Goal: Transaction & Acquisition: Subscribe to service/newsletter

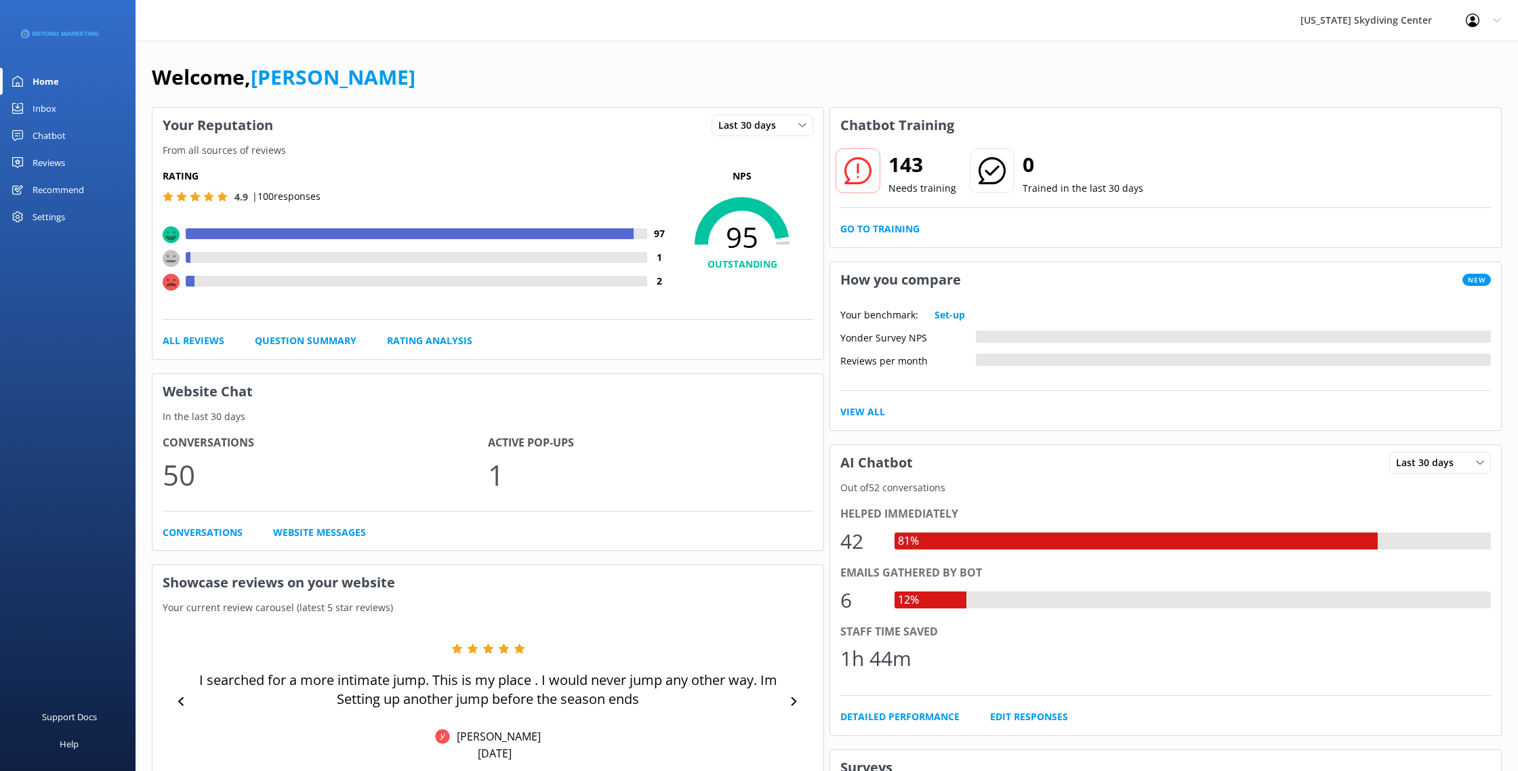
click at [64, 165] on div "Reviews" at bounding box center [49, 162] width 33 height 27
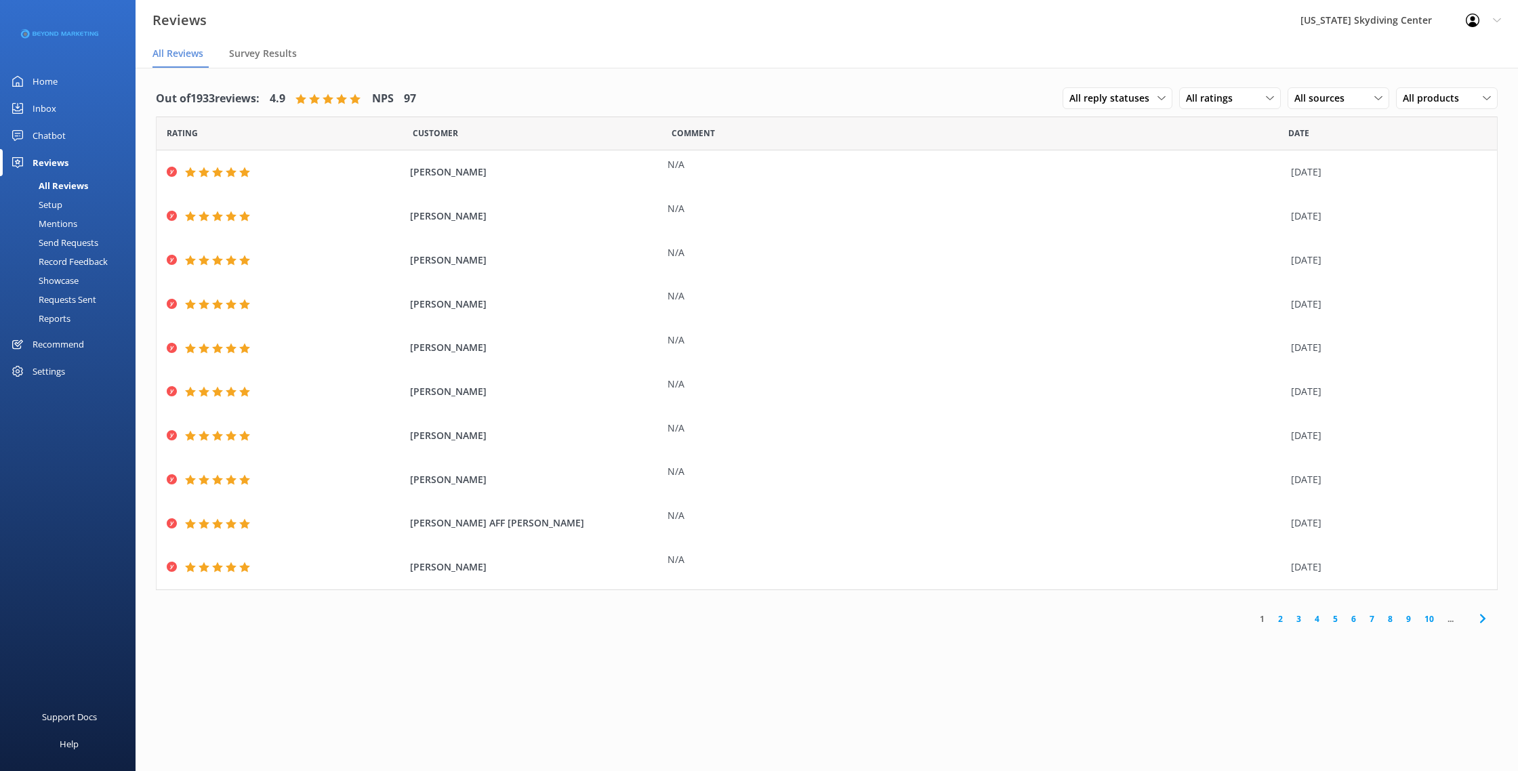
click at [75, 242] on div "Send Requests" at bounding box center [53, 242] width 90 height 19
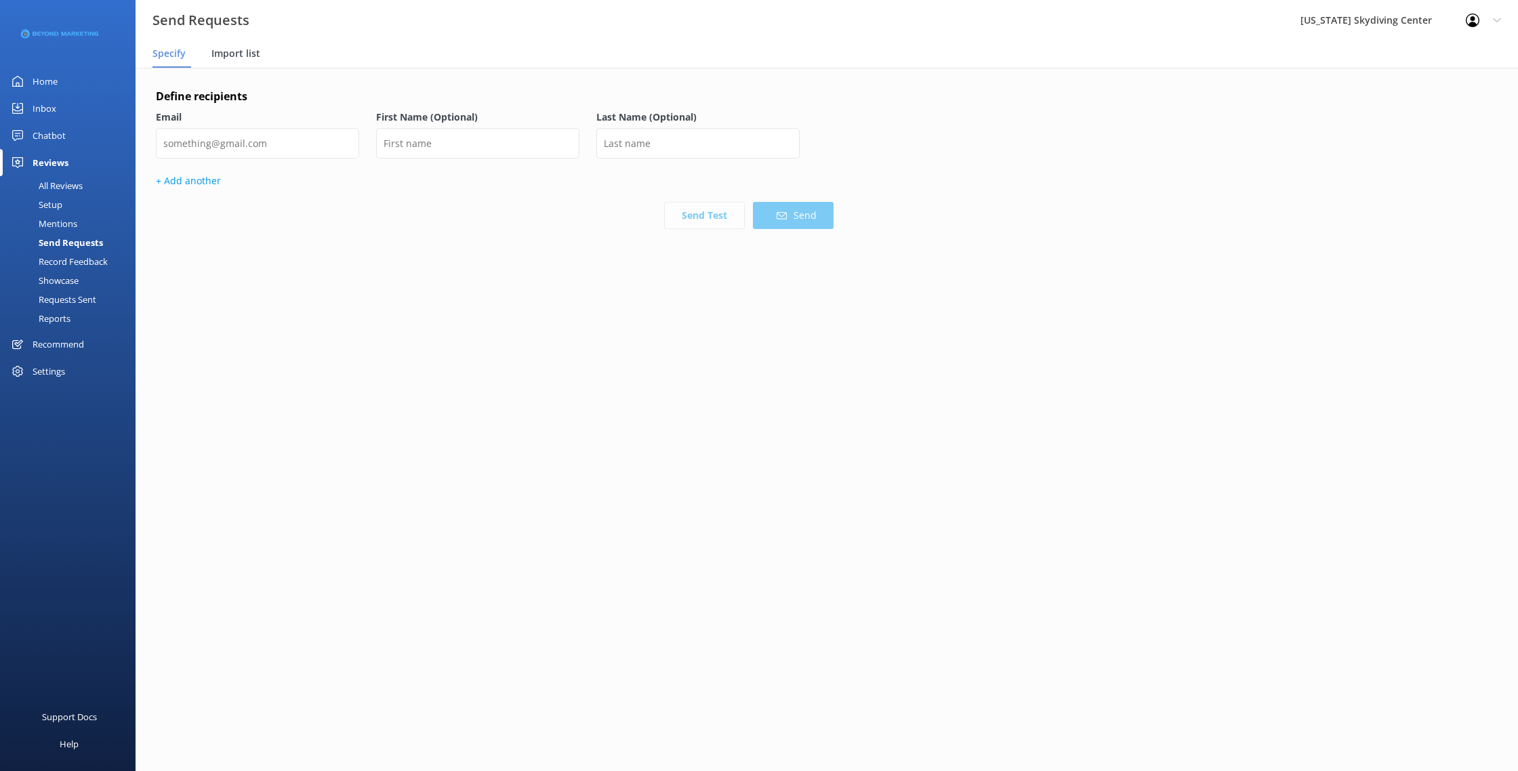
click at [245, 52] on span "Import list" at bounding box center [235, 54] width 49 height 14
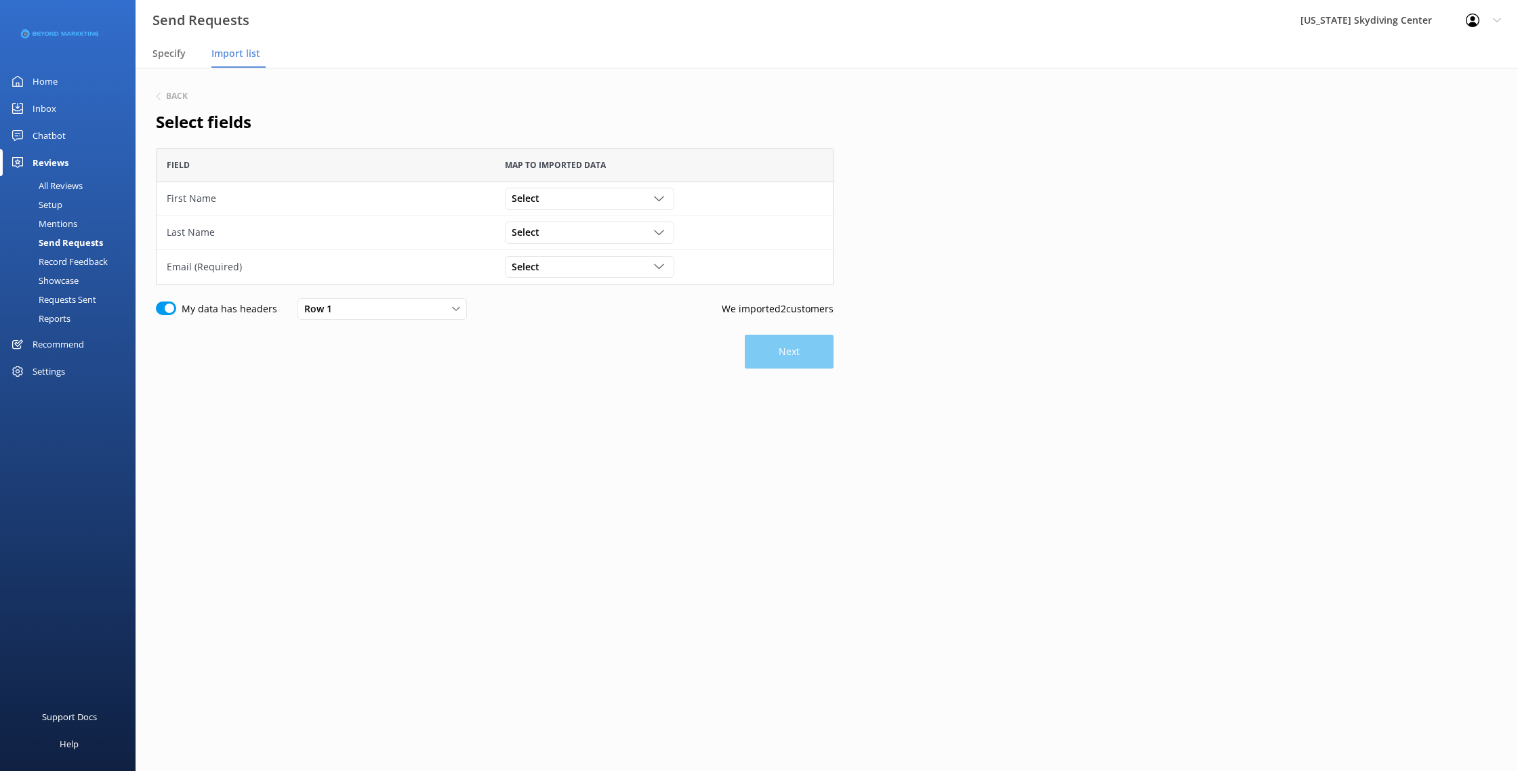
scroll to position [136, 678]
click at [578, 197] on div "Select" at bounding box center [589, 198] width 163 height 15
click at [561, 243] on link "First Name" at bounding box center [589, 254] width 167 height 27
click at [560, 232] on div "Select" at bounding box center [589, 232] width 163 height 15
click at [571, 311] on link "Last Name" at bounding box center [589, 315] width 167 height 27
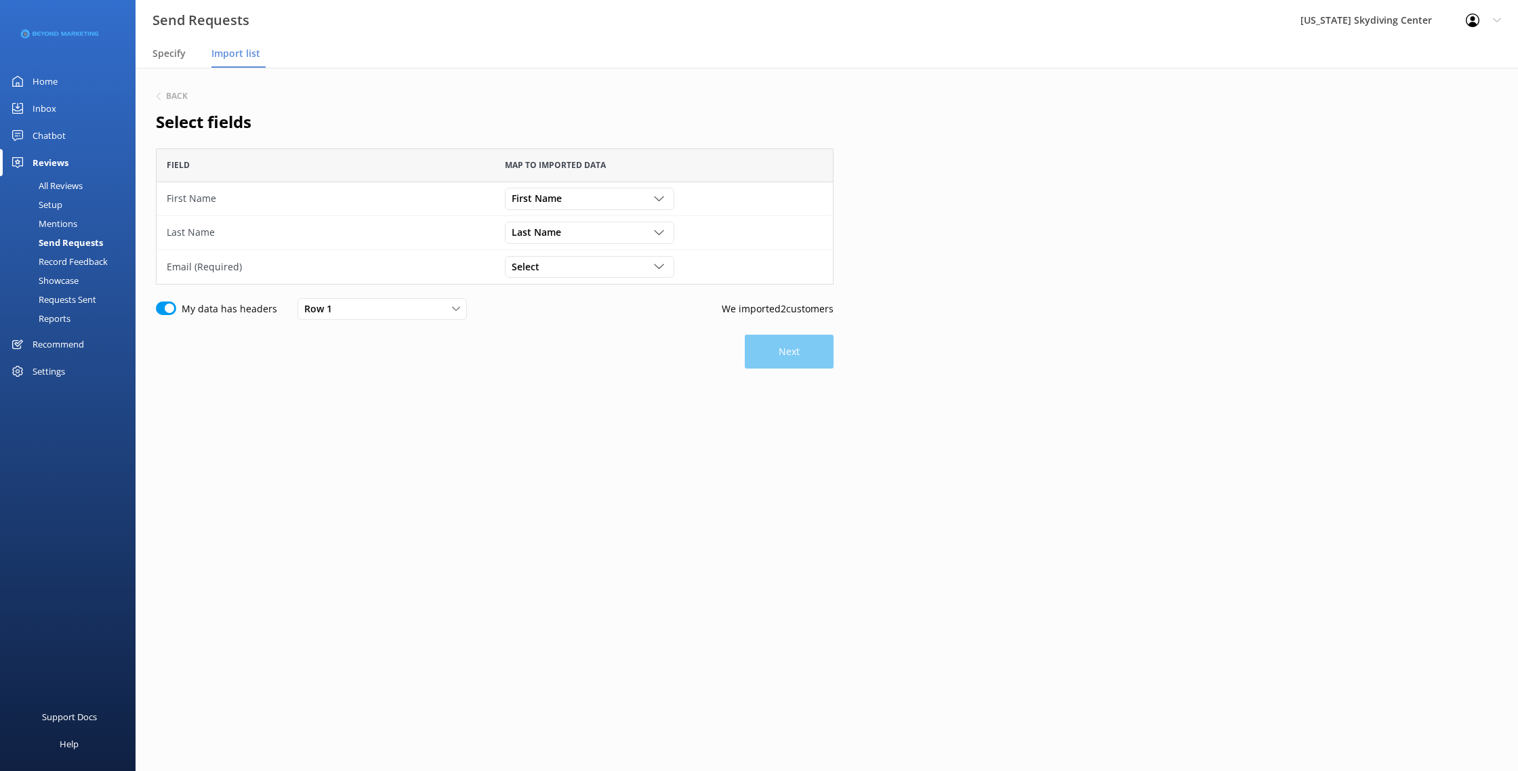
click at [568, 283] on div "Select Customer Id First Name Last Name Email Gender Age Weight Day of birth Ad…" at bounding box center [664, 267] width 338 height 34
click at [568, 269] on div "Select" at bounding box center [589, 267] width 163 height 15
click at [559, 381] on link "Email" at bounding box center [589, 376] width 167 height 27
click at [768, 345] on button "Next" at bounding box center [789, 352] width 89 height 34
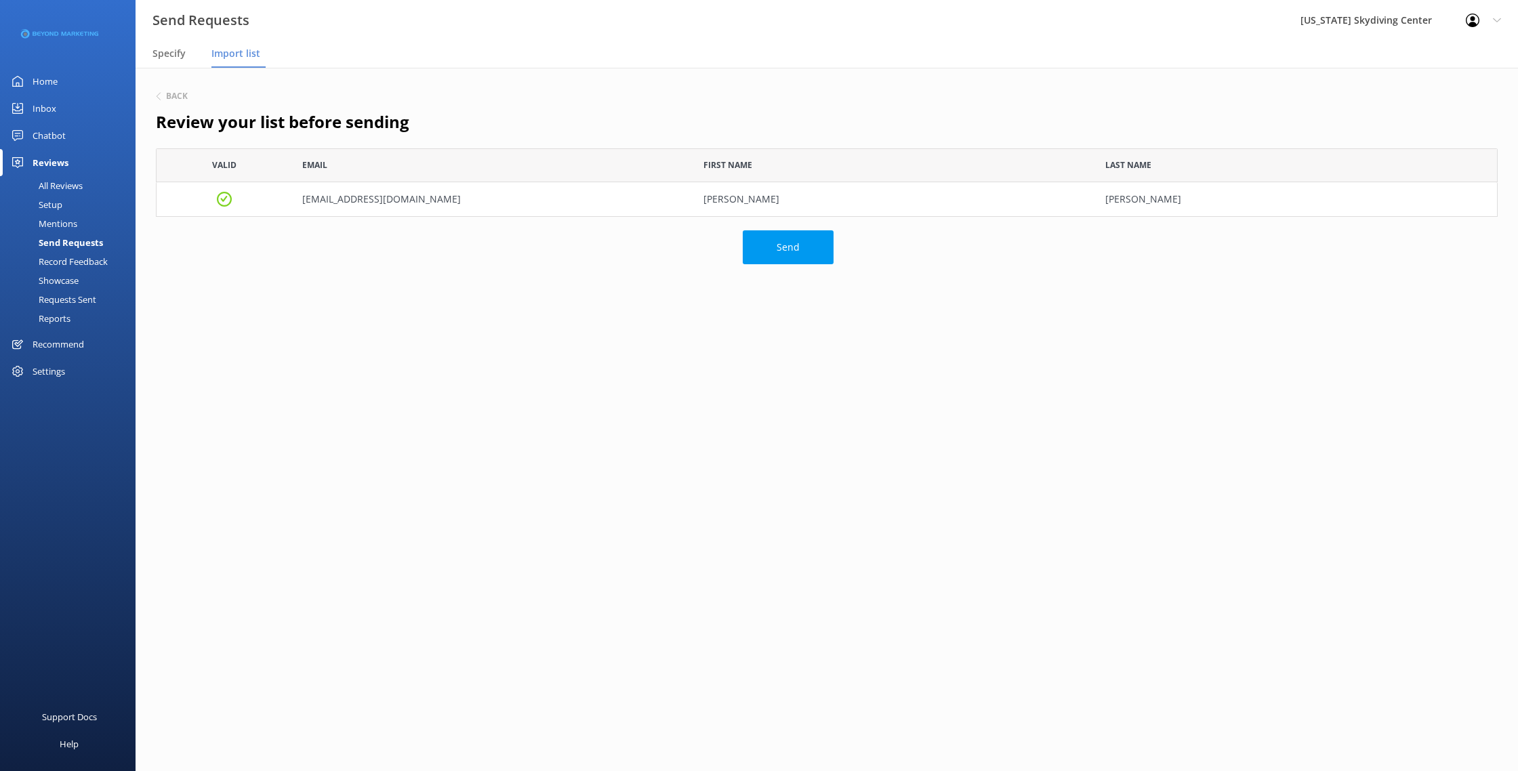
scroll to position [68, 1342]
click at [794, 239] on button "Send" at bounding box center [788, 247] width 91 height 34
